Goal: Transaction & Acquisition: Purchase product/service

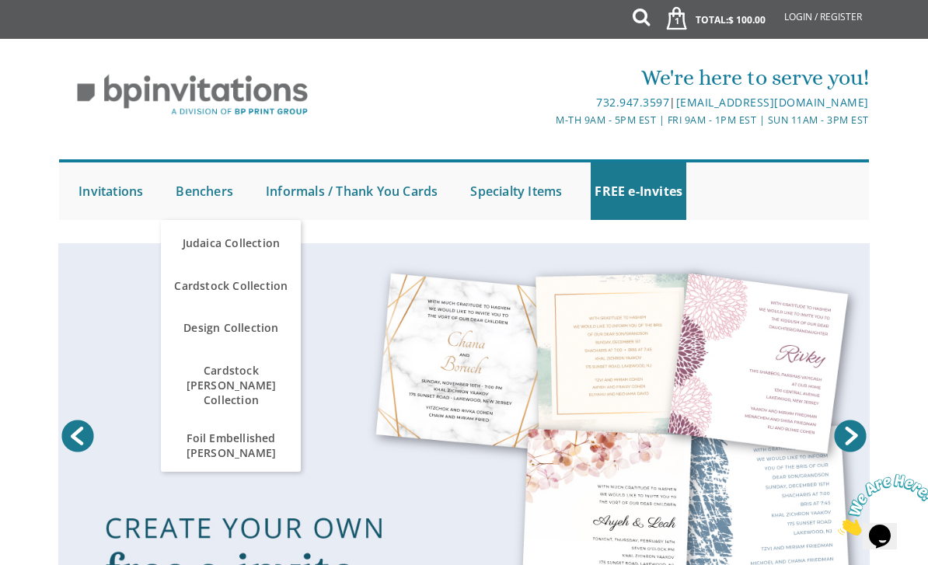
click at [243, 424] on span "Foil Embellished [PERSON_NAME]" at bounding box center [231, 445] width 132 height 45
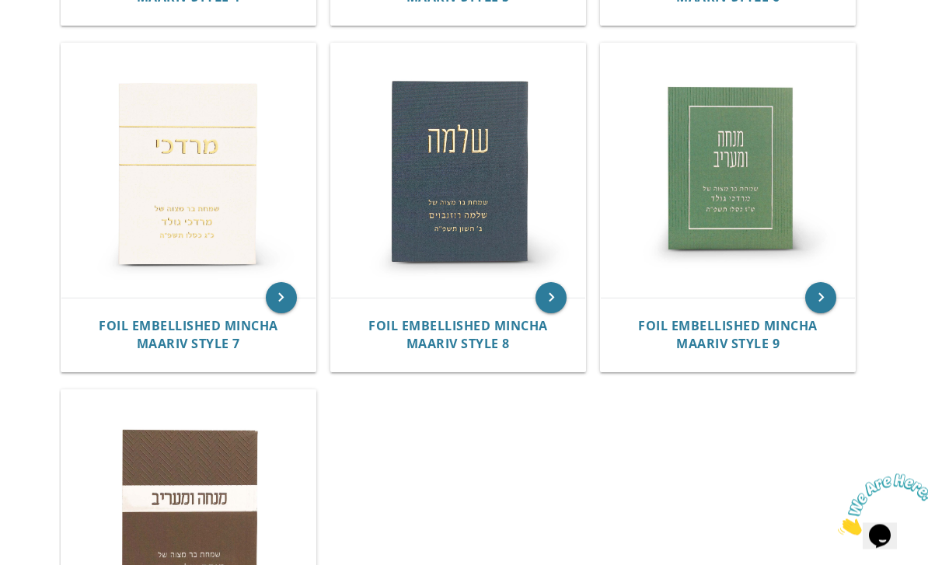
scroll to position [996, 0]
click at [477, 317] on span "Foil Embellished Mincha Maariv Style 8" at bounding box center [458, 334] width 180 height 35
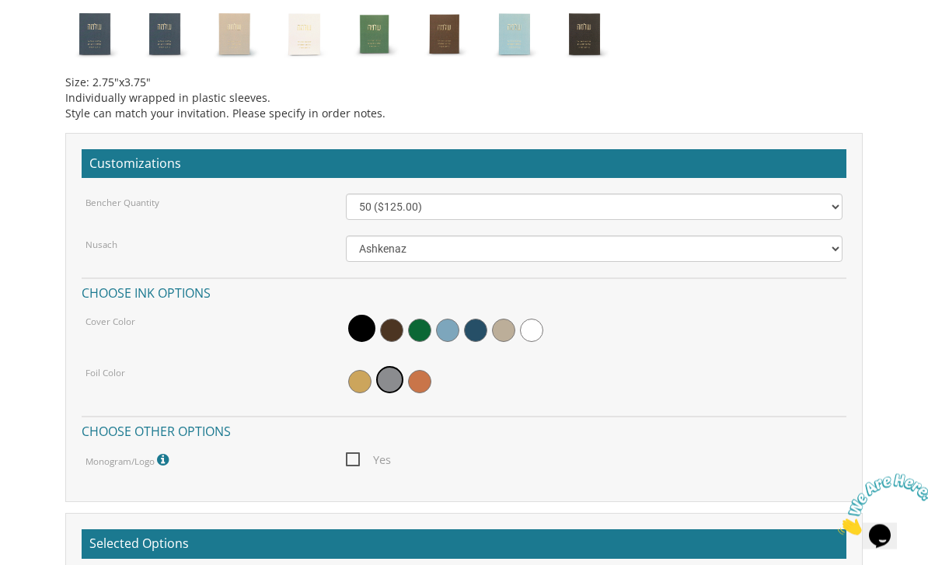
scroll to position [1346, 0]
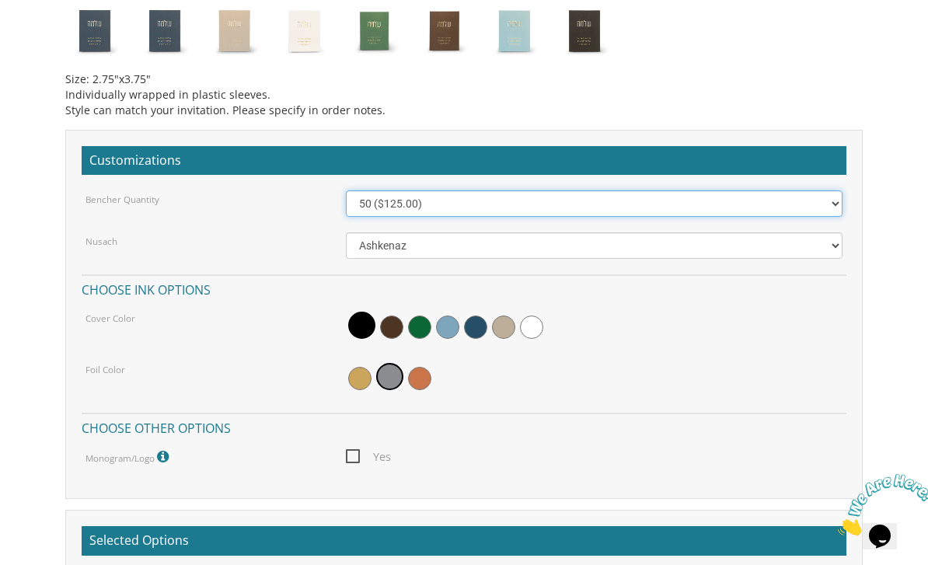
click at [834, 196] on select "50 ($125.00) 60 ($150.00) 70 ($175.00) 80 ($200.00) 90 ($225.00) 100 ($250.00) …" at bounding box center [595, 203] width 498 height 26
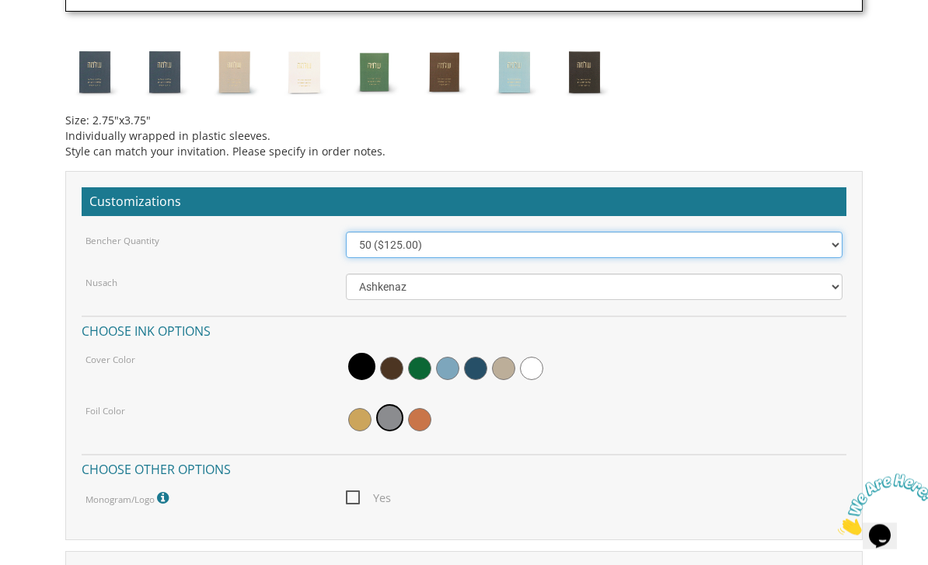
scroll to position [1305, 0]
